Goal: Find specific page/section: Find specific page/section

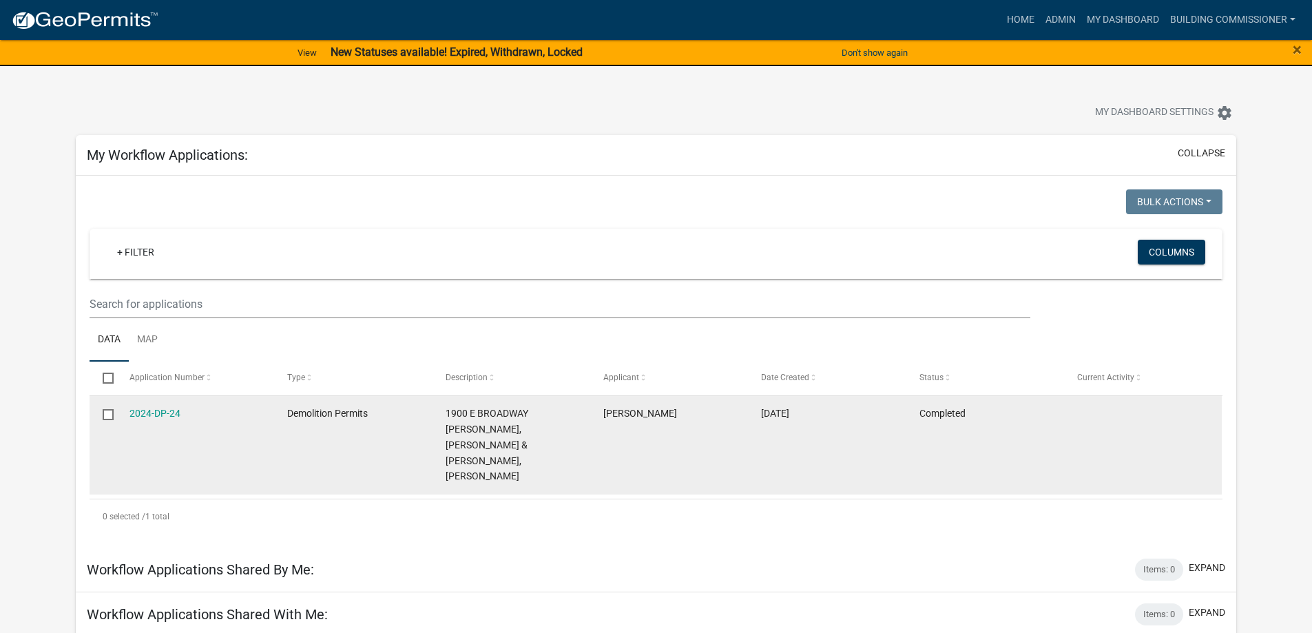
scroll to position [69, 0]
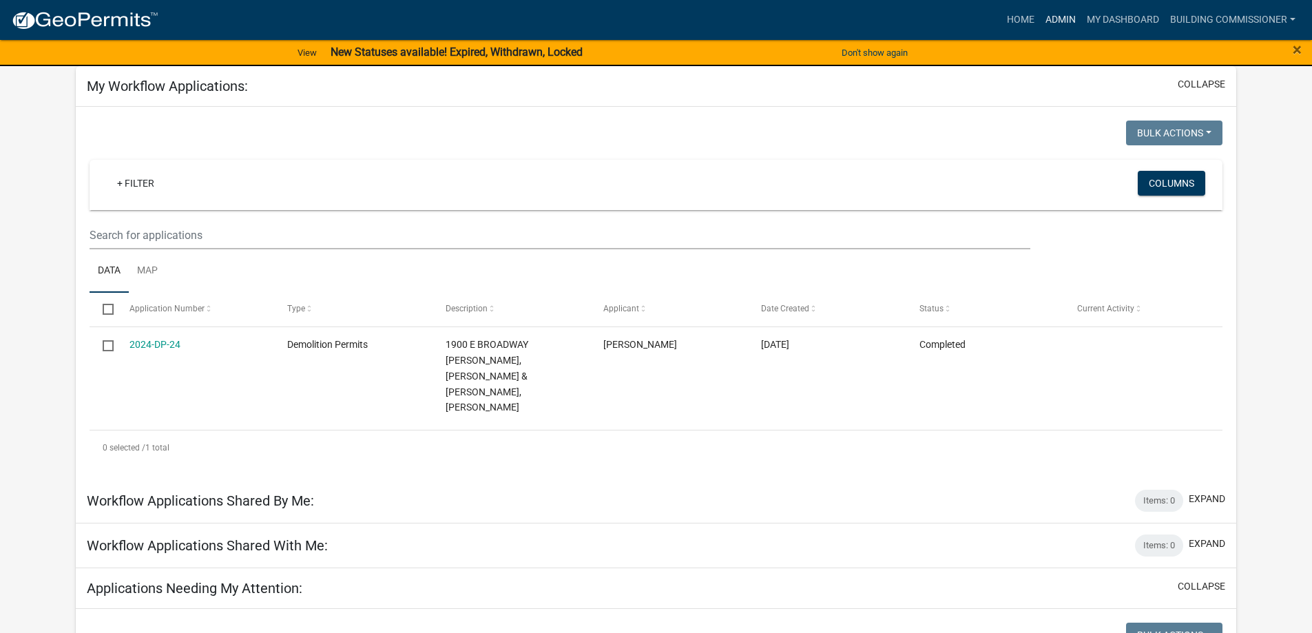
click at [1051, 17] on link "Admin" at bounding box center [1060, 20] width 41 height 26
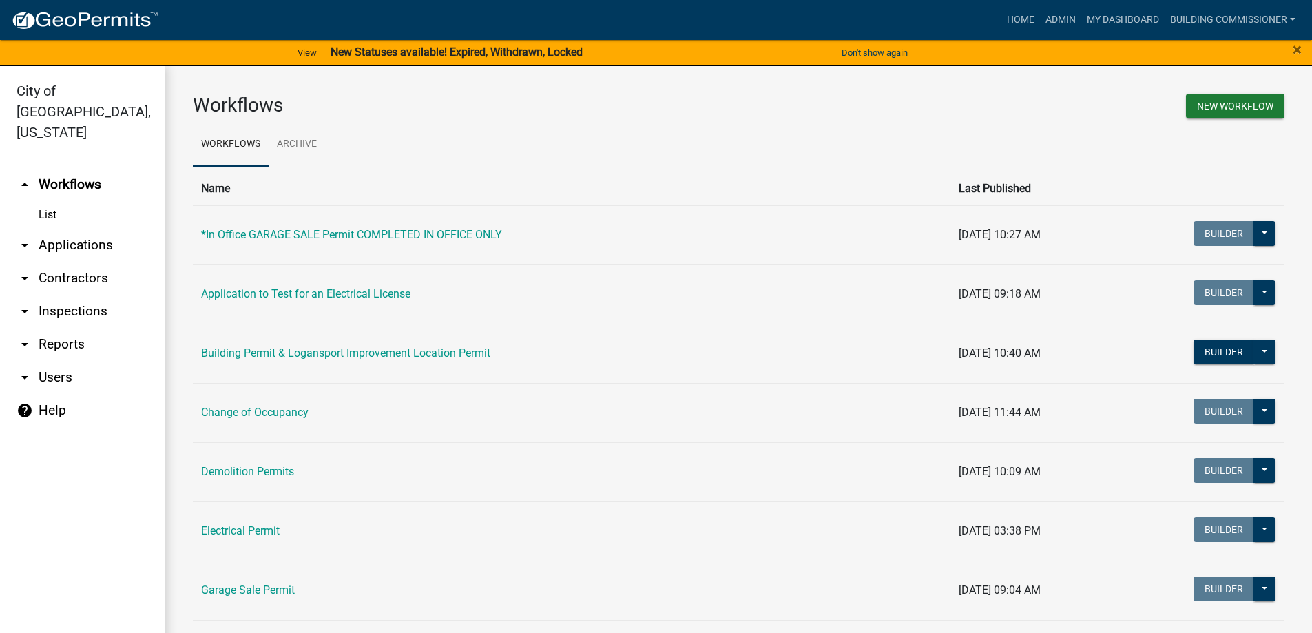
click at [67, 229] on link "arrow_drop_down Applications" at bounding box center [82, 245] width 165 height 33
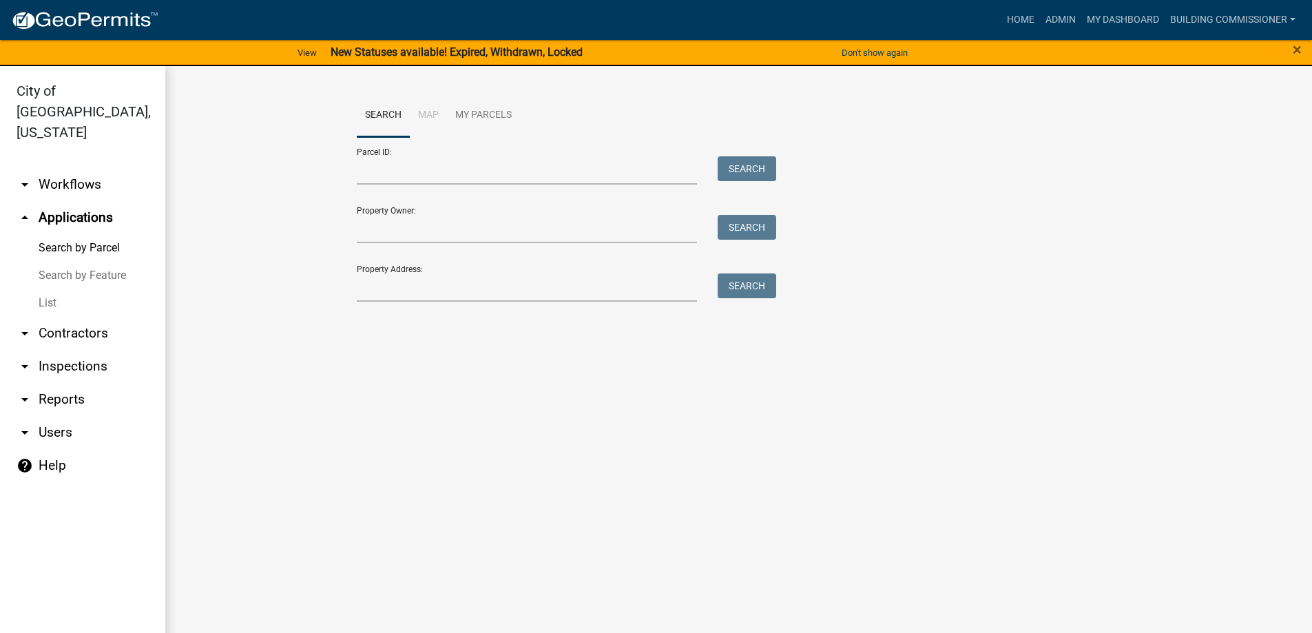
click at [45, 289] on link "List" at bounding box center [82, 303] width 165 height 28
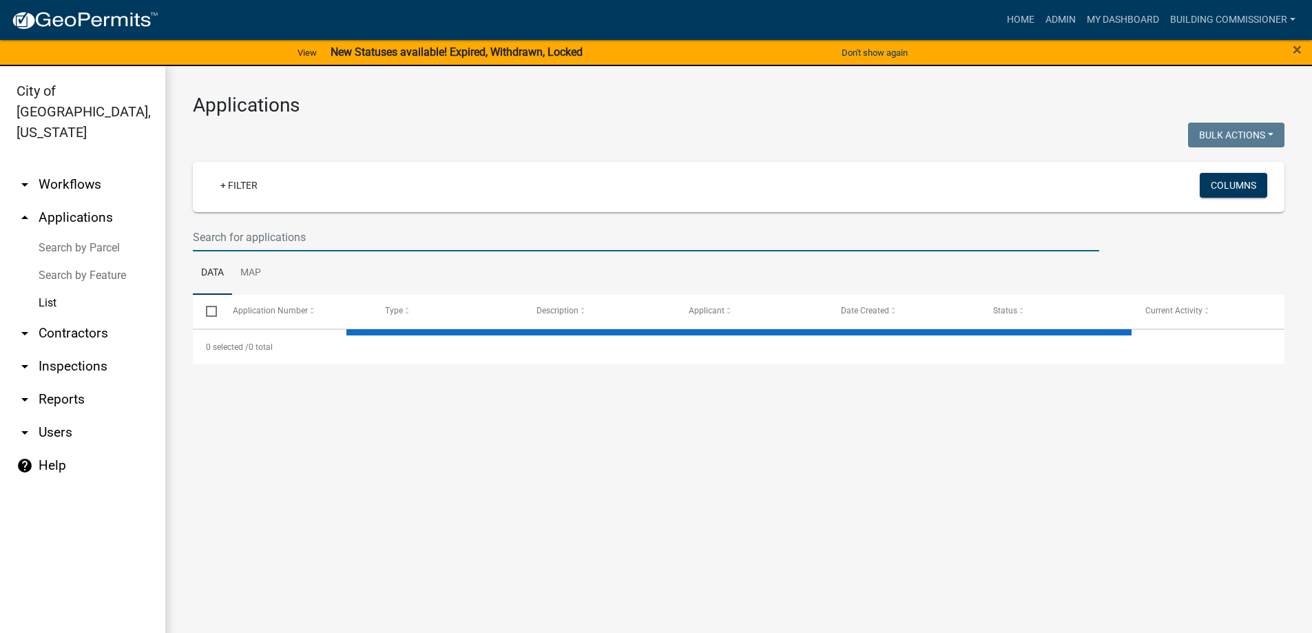
select select "3: 100"
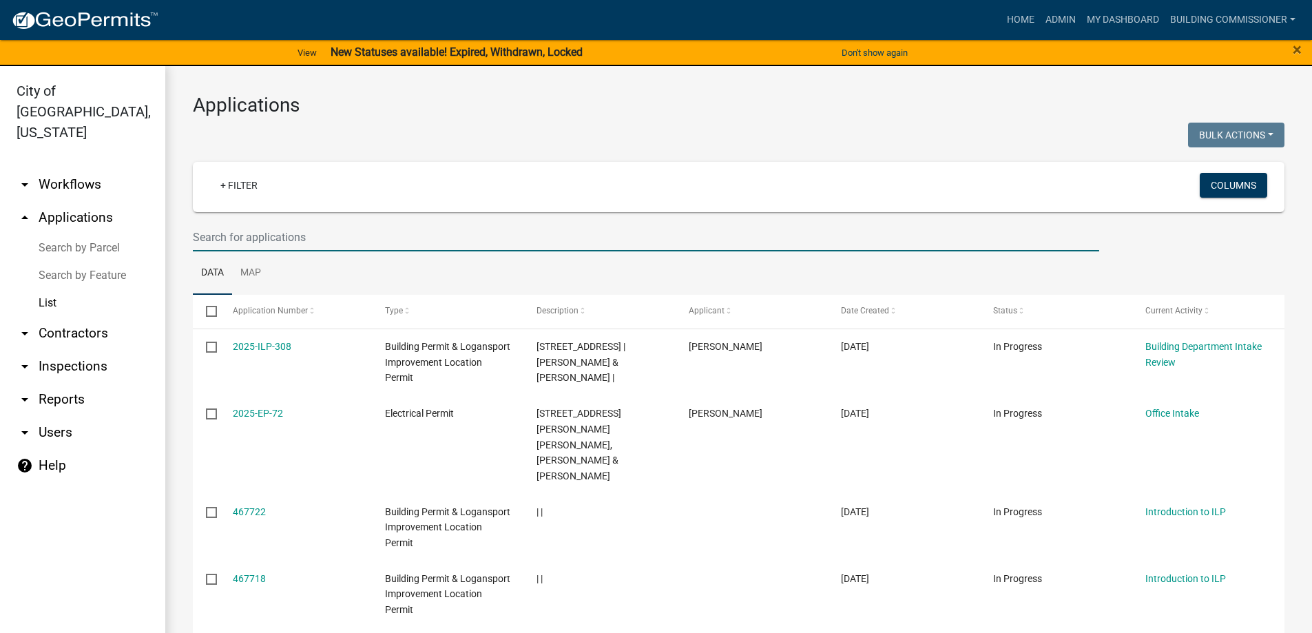
click at [216, 247] on input "text" at bounding box center [646, 237] width 907 height 28
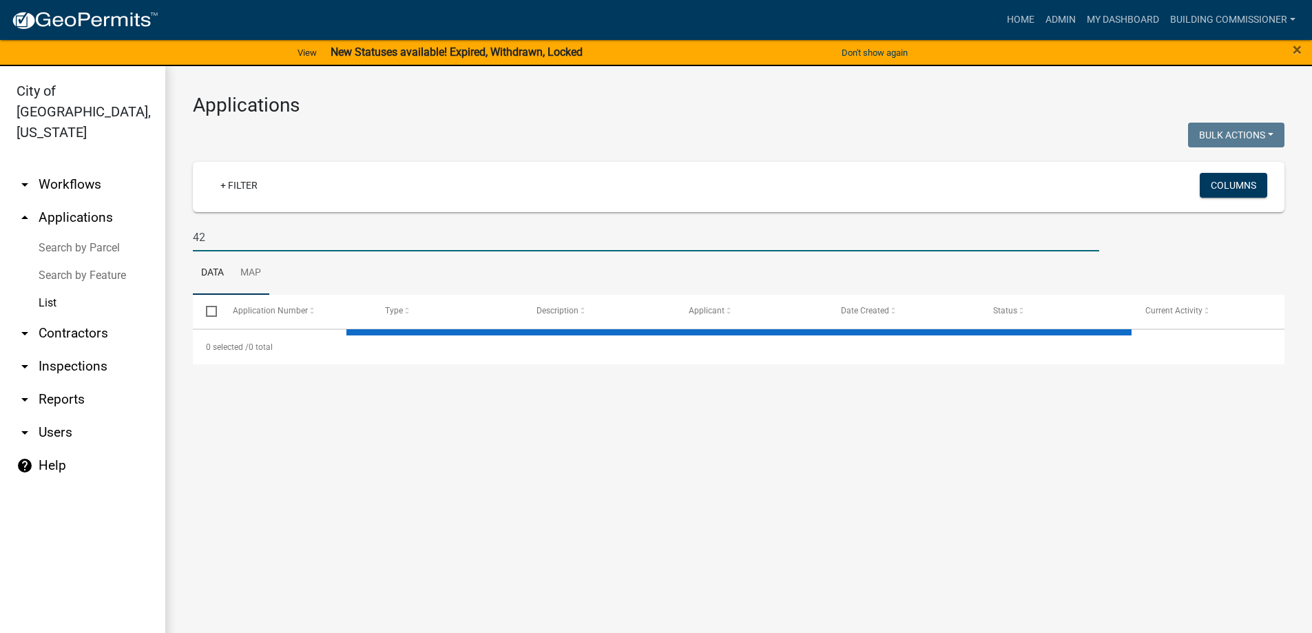
type input "4"
select select "3: 100"
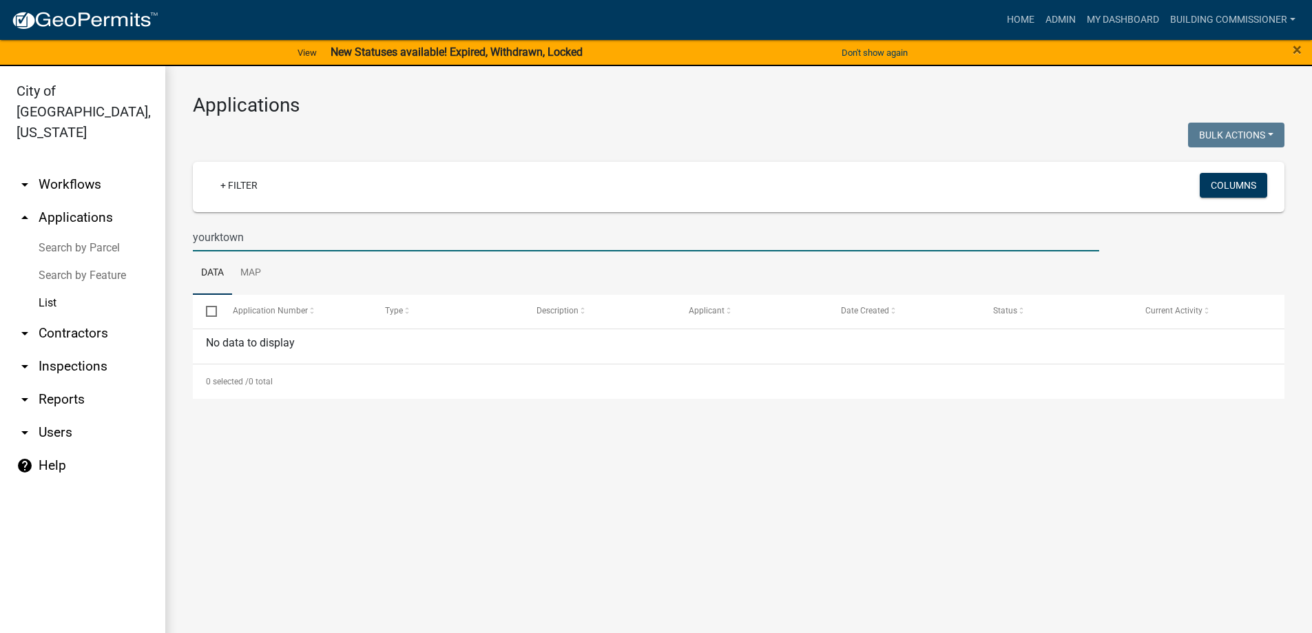
click at [243, 238] on input "yourktown" at bounding box center [646, 237] width 907 height 28
click at [210, 237] on input "yourktown" at bounding box center [646, 237] width 907 height 28
type input "yorktown"
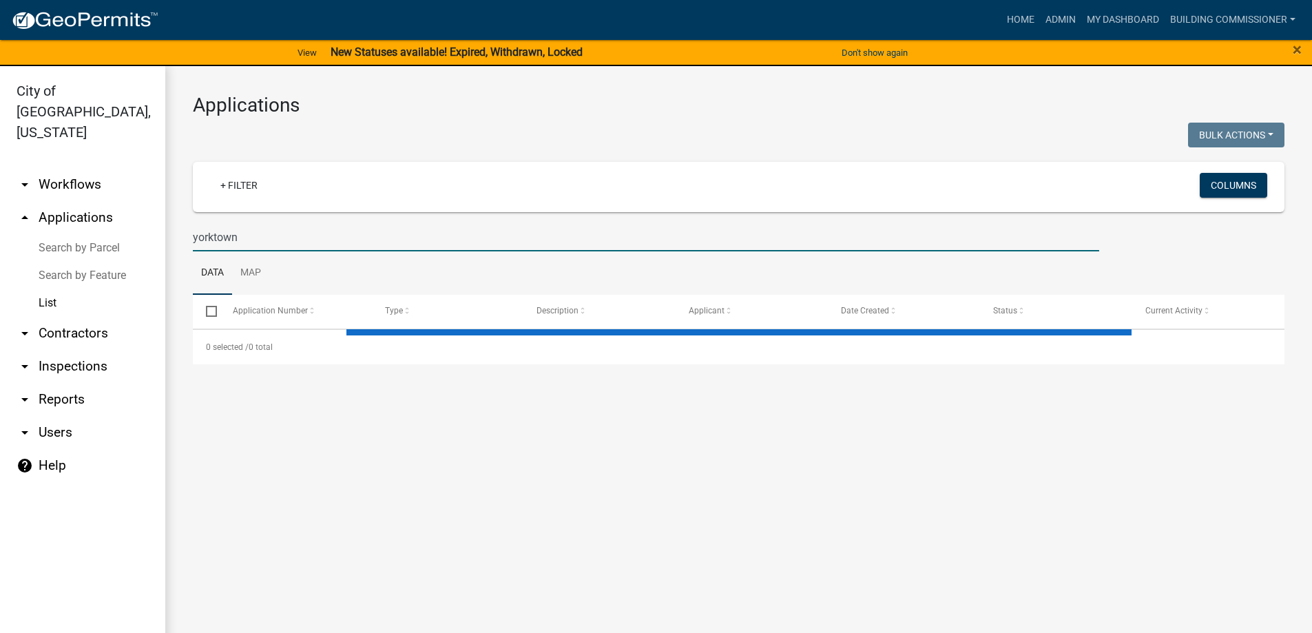
select select "3: 100"
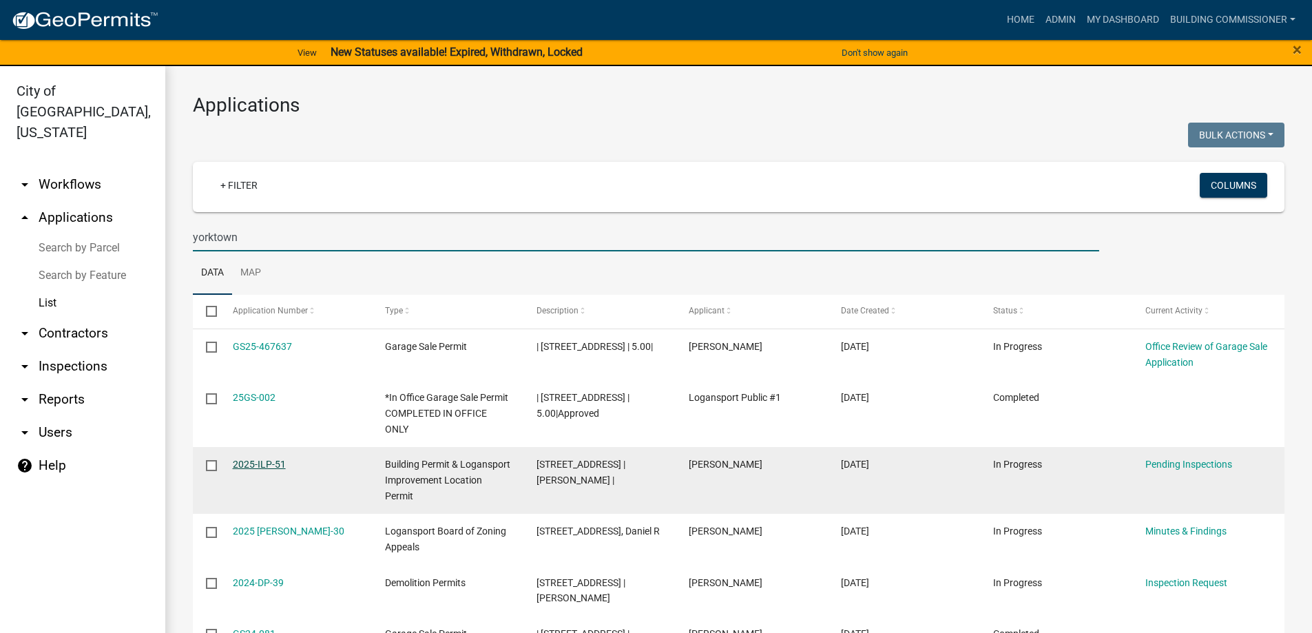
type input "yorktown"
click at [263, 466] on link "2025-ILP-51" at bounding box center [259, 464] width 53 height 11
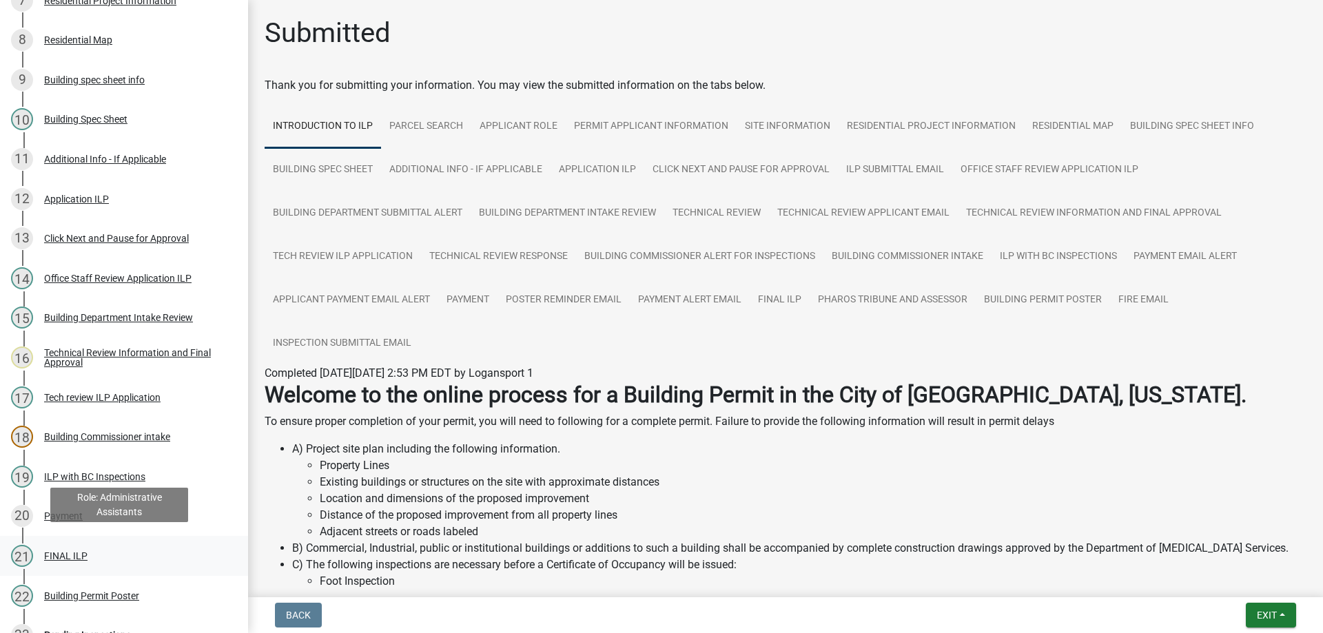
scroll to position [482, 0]
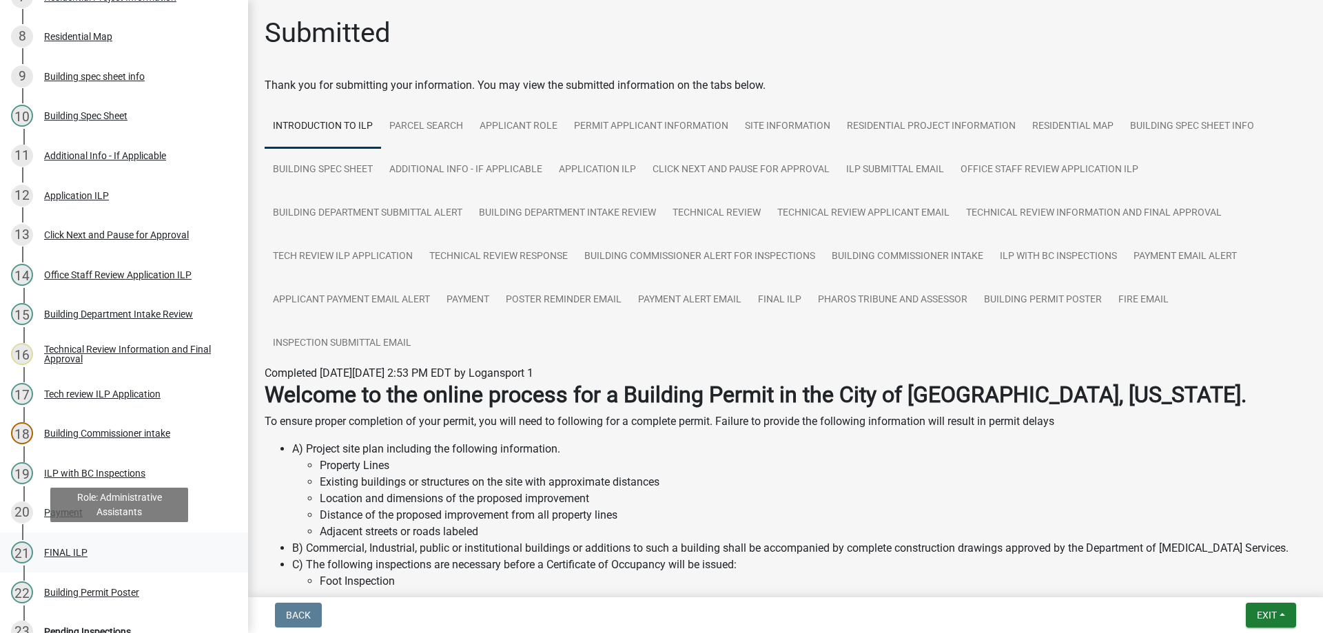
click at [77, 550] on div "FINAL ILP" at bounding box center [65, 553] width 43 height 10
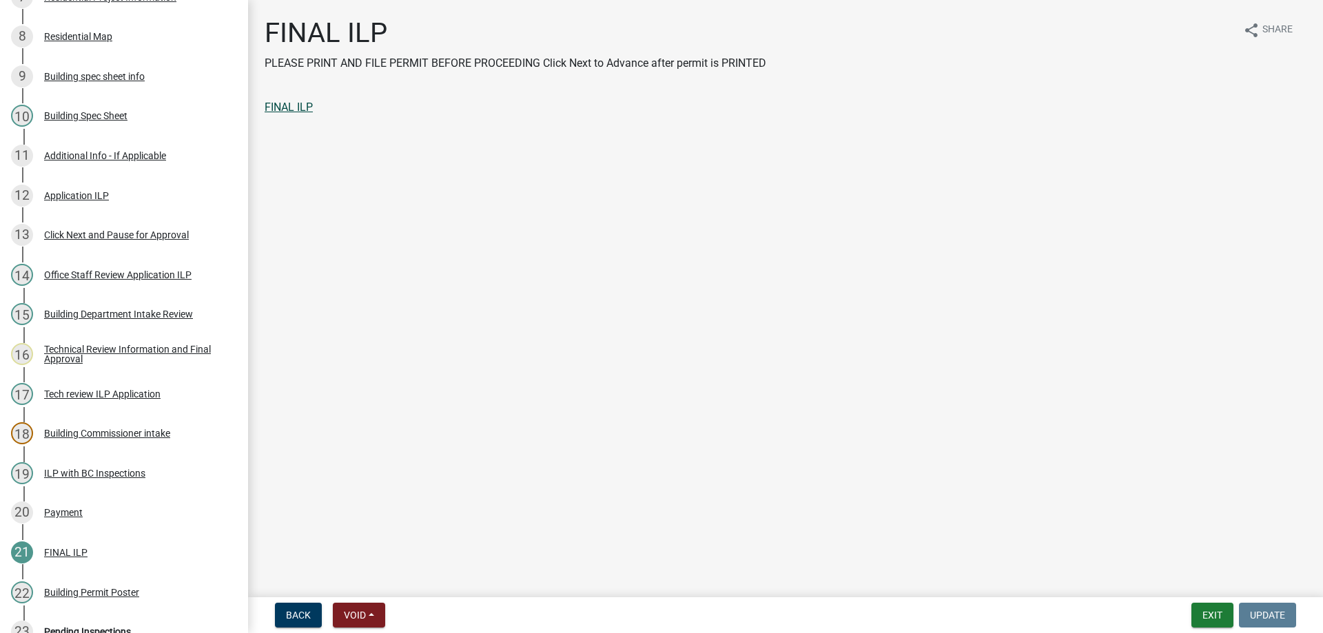
click at [288, 106] on link "FINAL ILP" at bounding box center [289, 107] width 48 height 13
